Goal: Transaction & Acquisition: Book appointment/travel/reservation

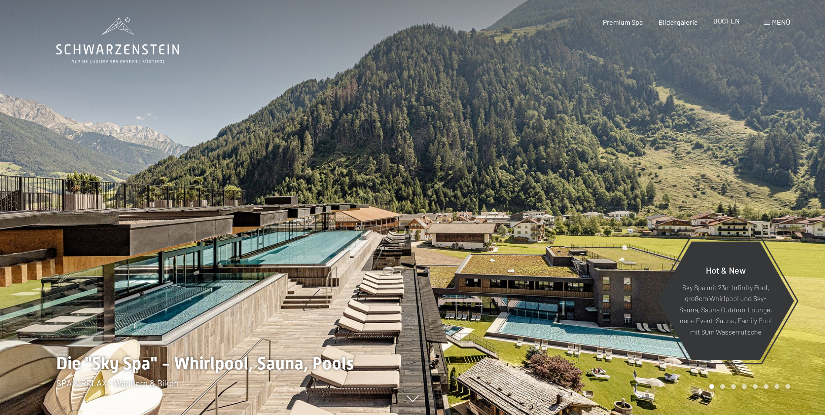
click at [725, 22] on span "BUCHEN" at bounding box center [726, 21] width 27 height 8
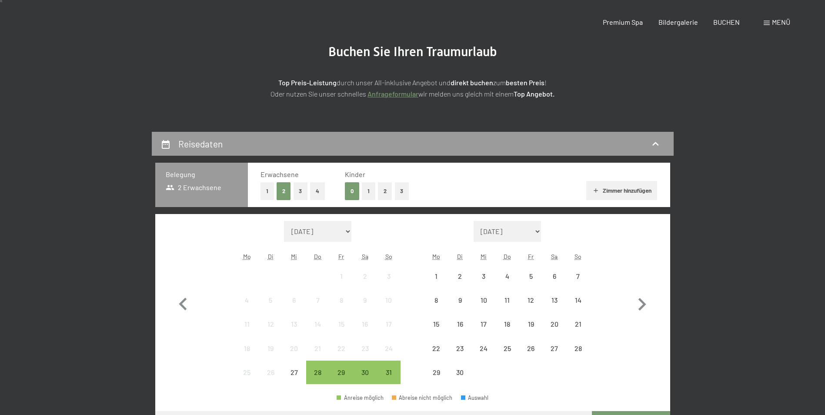
scroll to position [174, 0]
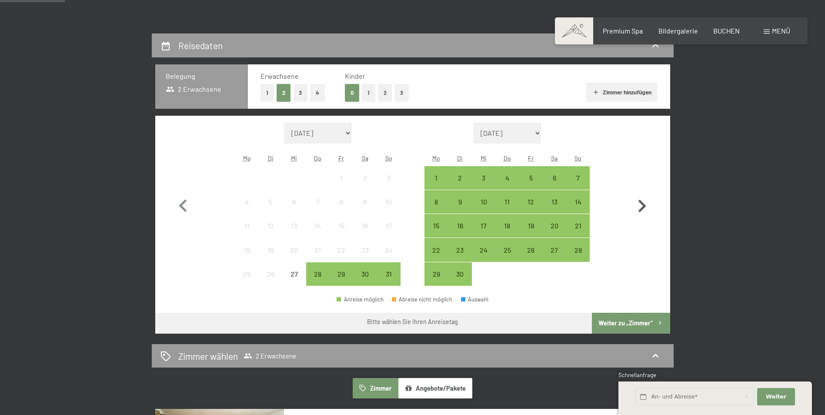
click at [644, 202] on icon "button" at bounding box center [641, 205] width 25 height 25
select select "2025-09-01"
select select "2025-10-01"
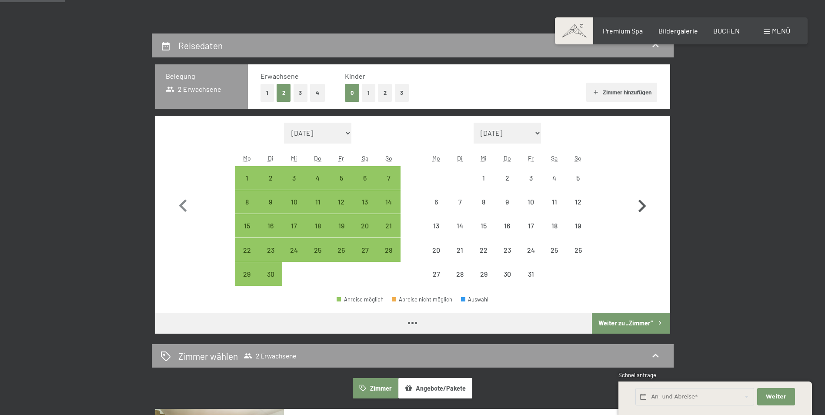
select select "2025-09-01"
select select "2025-10-01"
